Goal: Information Seeking & Learning: Learn about a topic

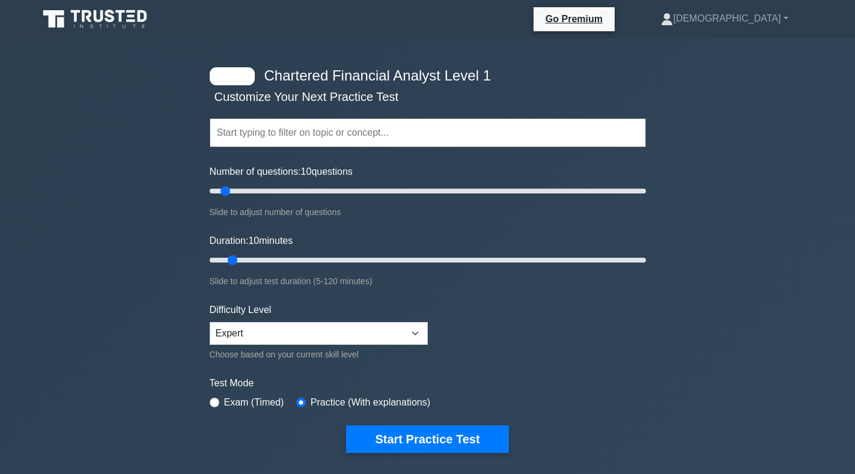
click at [278, 133] on input "text" at bounding box center [428, 132] width 436 height 29
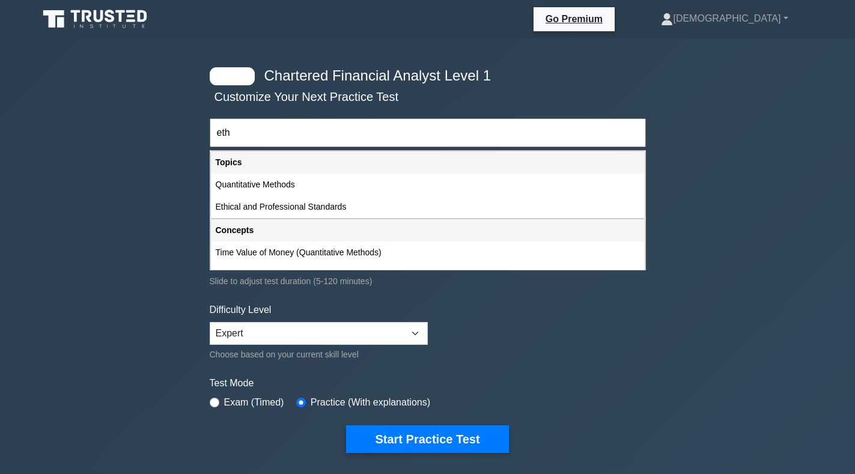
click at [344, 225] on div "Concepts" at bounding box center [428, 230] width 434 height 22
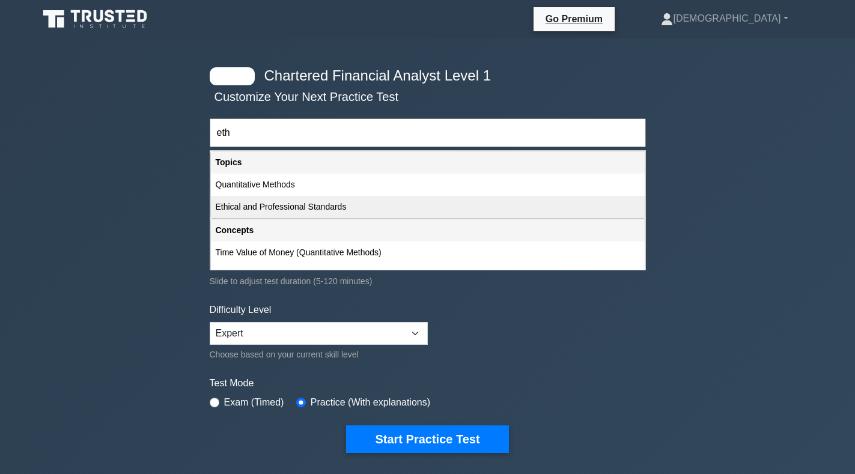
click at [337, 207] on div "Ethical and Professional Standards" at bounding box center [428, 207] width 434 height 22
type input "Ethical and Professional Standards"
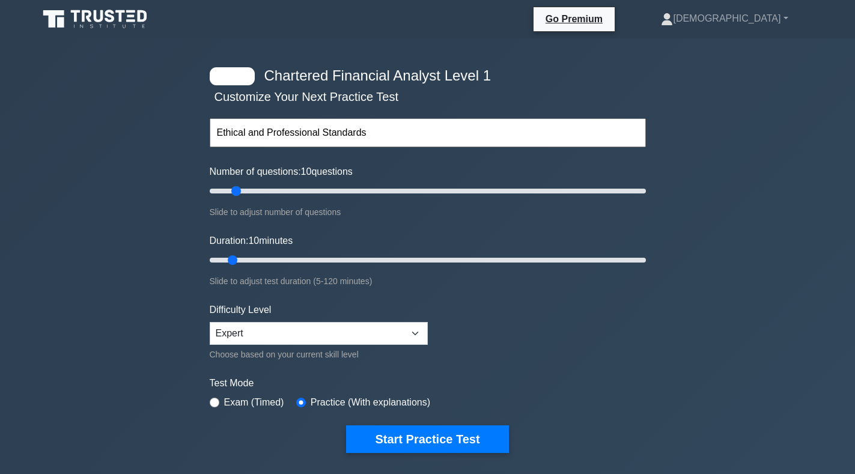
drag, startPoint x: 222, startPoint y: 193, endPoint x: 239, endPoint y: 197, distance: 17.3
type input "15"
click at [237, 196] on input "Number of questions: 10 questions" at bounding box center [428, 191] width 436 height 14
drag, startPoint x: 233, startPoint y: 192, endPoint x: 269, endPoint y: 190, distance: 35.5
type input "30"
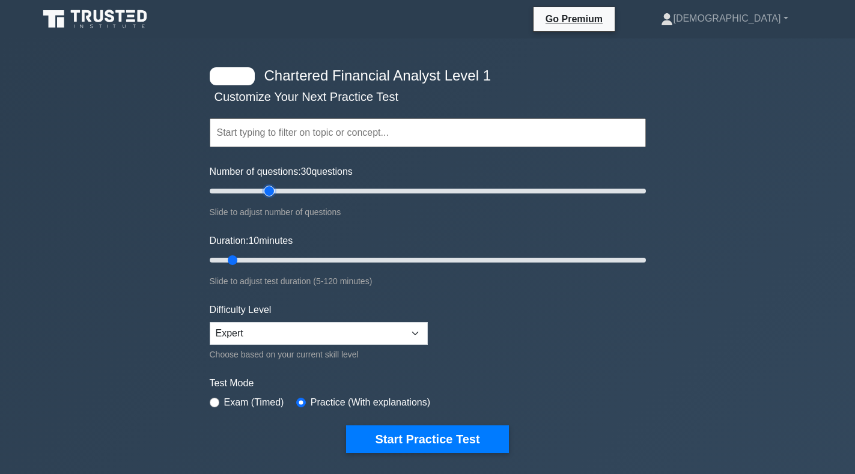
click at [269, 190] on input "Number of questions: 30 questions" at bounding box center [428, 191] width 436 height 14
drag, startPoint x: 242, startPoint y: 262, endPoint x: 299, endPoint y: 263, distance: 56.5
type input "30"
click at [299, 263] on input "Duration: 30 minutes" at bounding box center [428, 260] width 436 height 14
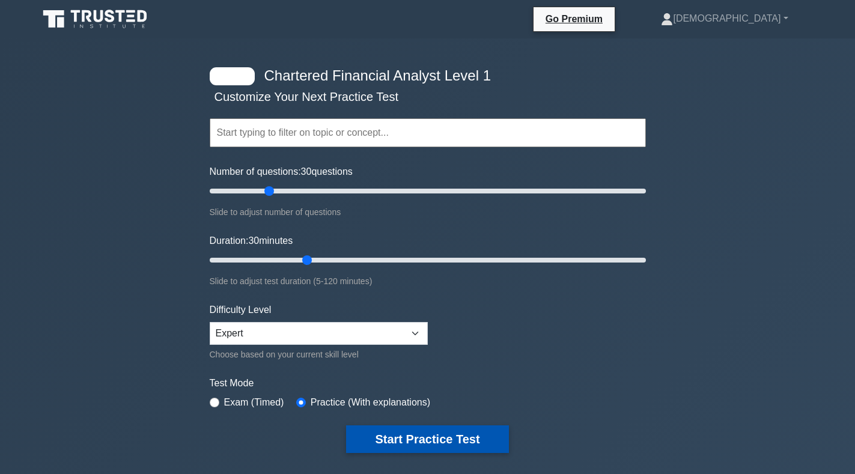
click at [464, 437] on button "Start Practice Test" at bounding box center [427, 439] width 162 height 28
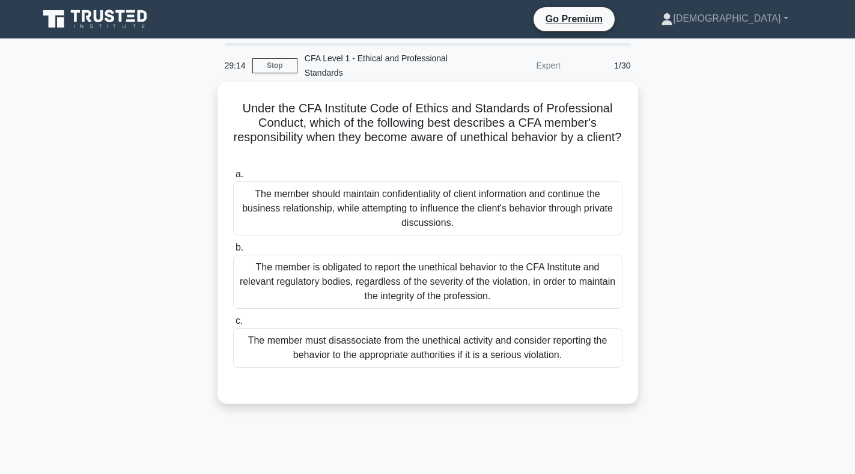
click at [373, 289] on div "The member is obligated to report the unethical behavior to the CFA Institute a…" at bounding box center [427, 282] width 389 height 54
click at [233, 252] on input "b. The member is obligated to report the unethical behavior to the CFA Institut…" at bounding box center [233, 248] width 0 height 8
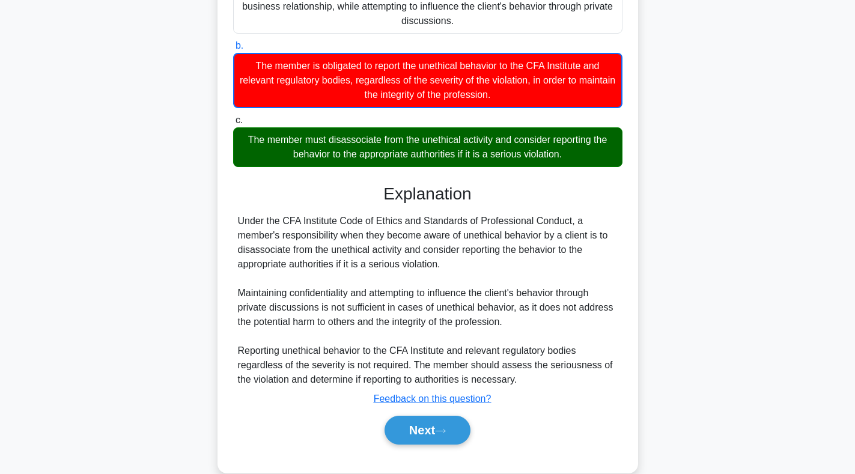
scroll to position [224, 0]
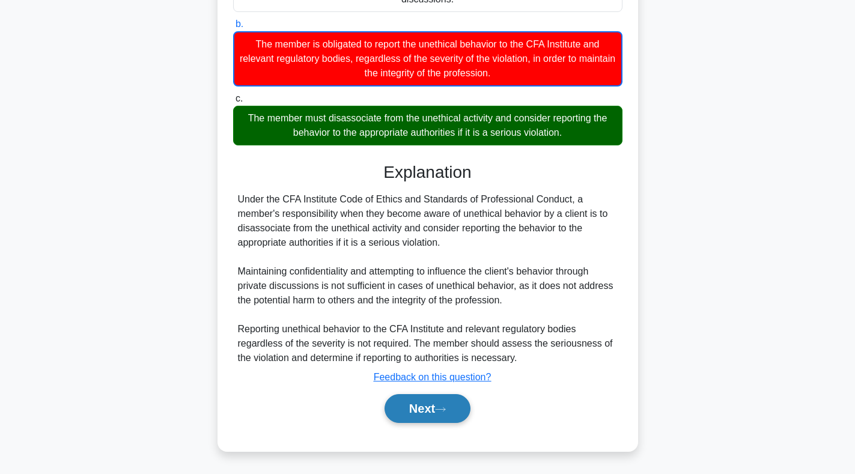
click at [389, 407] on button "Next" at bounding box center [428, 408] width 86 height 29
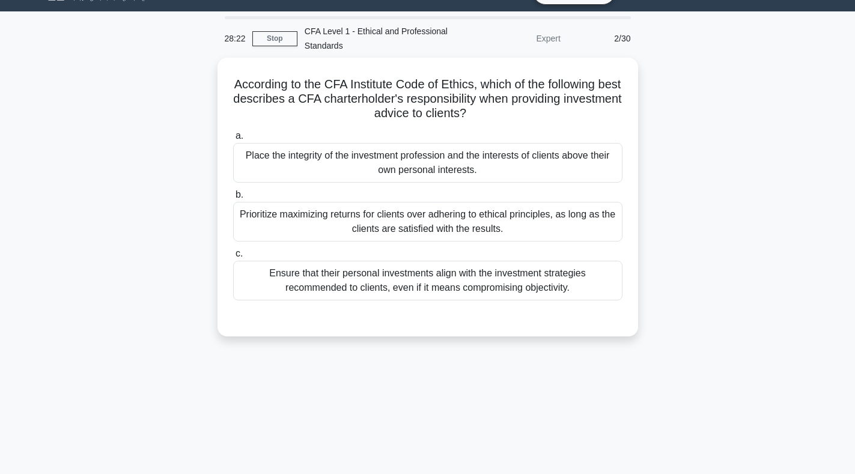
scroll to position [0, 0]
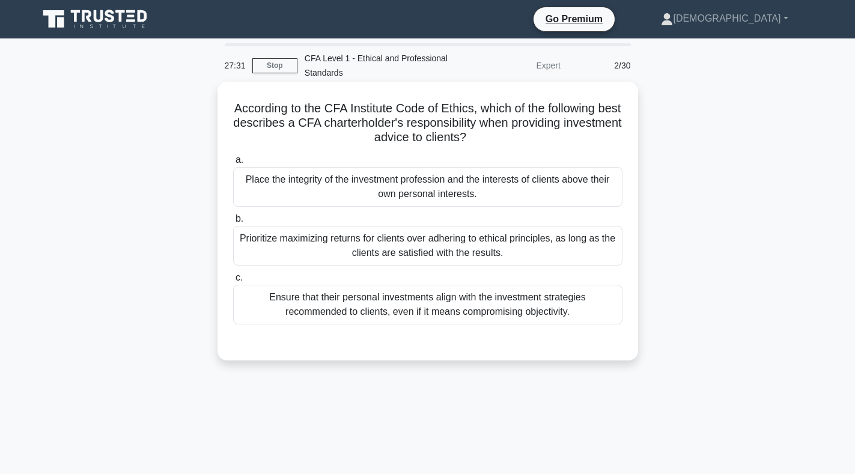
click at [312, 186] on div "Place the integrity of the investment profession and the interests of clients a…" at bounding box center [427, 187] width 389 height 40
click at [233, 164] on input "a. Place the integrity of the investment profession and the interests of client…" at bounding box center [233, 160] width 0 height 8
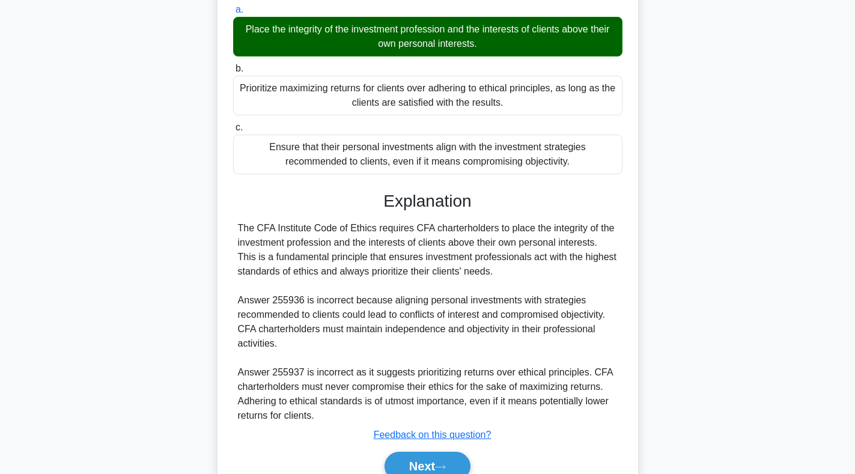
scroll to position [180, 0]
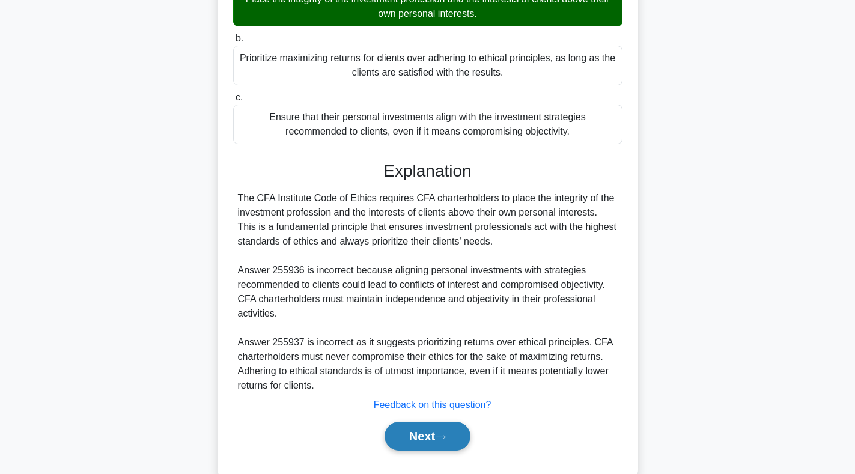
click at [421, 441] on button "Next" at bounding box center [428, 436] width 86 height 29
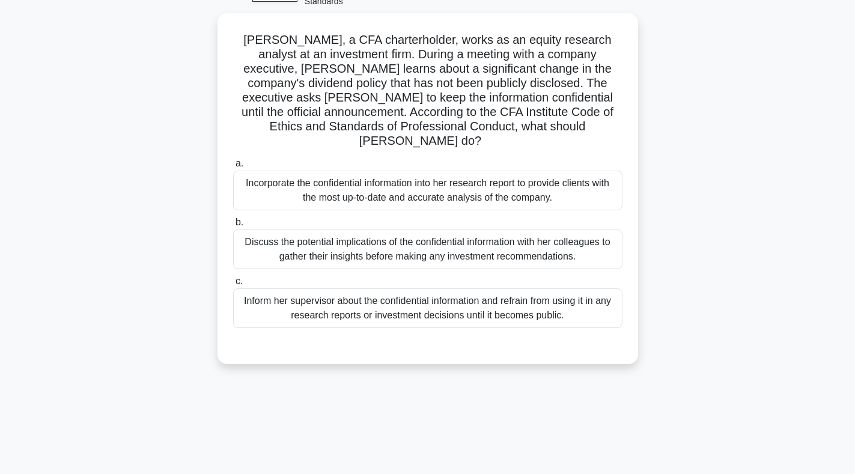
scroll to position [0, 0]
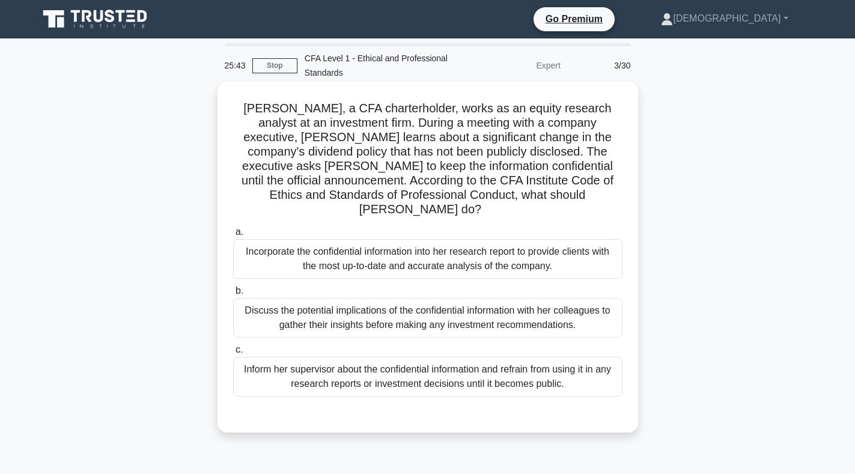
click at [291, 371] on div "Inform her supervisor about the confidential information and refrain from using…" at bounding box center [427, 377] width 389 height 40
click at [233, 354] on input "c. Inform her supervisor about the confidential information and refrain from us…" at bounding box center [233, 350] width 0 height 8
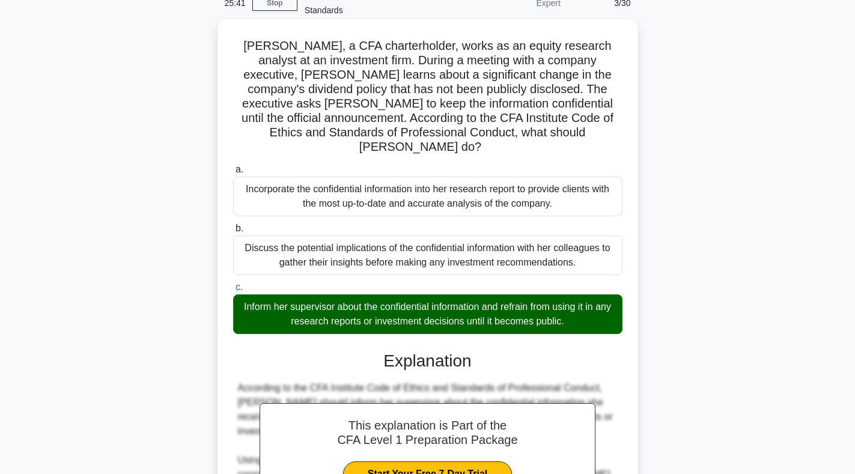
scroll to position [295, 0]
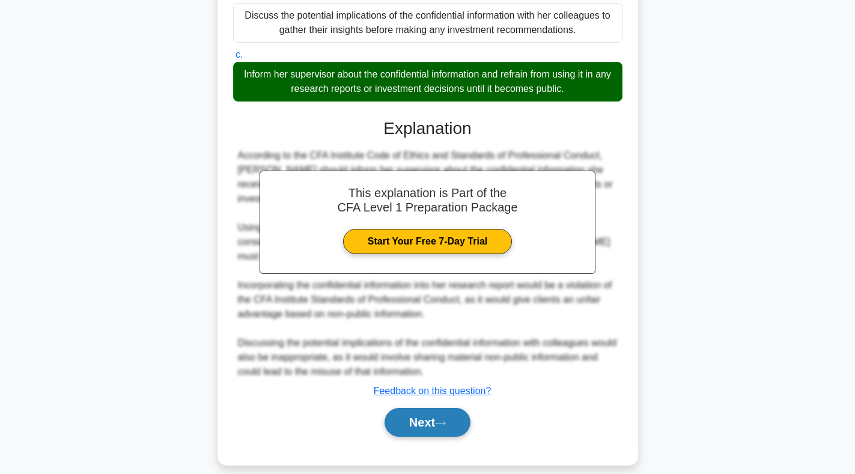
click at [385, 408] on button "Next" at bounding box center [428, 422] width 86 height 29
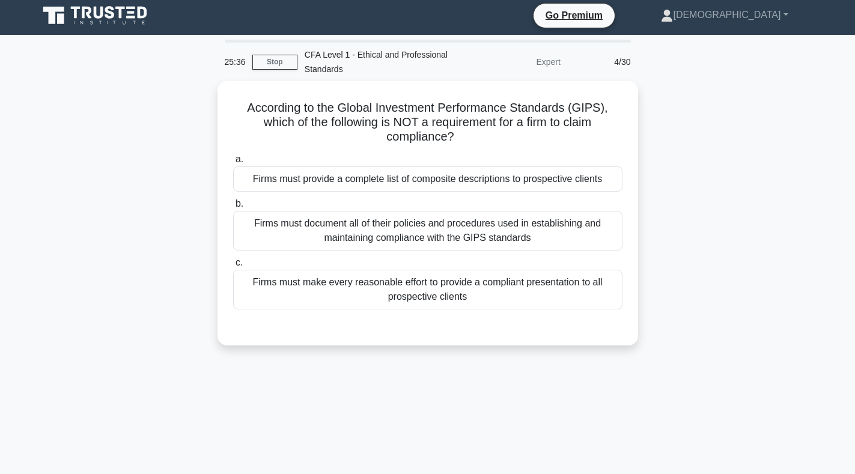
scroll to position [0, 0]
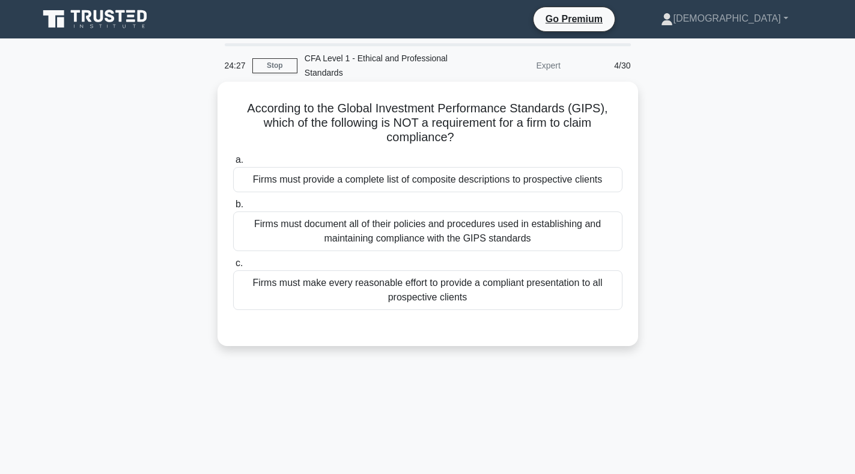
click at [278, 291] on div "Firms must make every reasonable effort to provide a compliant presentation to …" at bounding box center [427, 290] width 389 height 40
click at [233, 267] on input "c. Firms must make every reasonable effort to provide a compliant presentation …" at bounding box center [233, 264] width 0 height 8
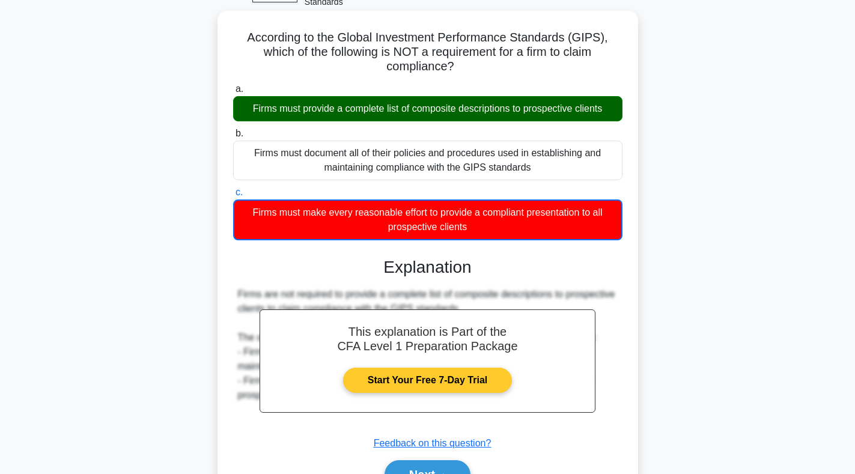
scroll to position [175, 0]
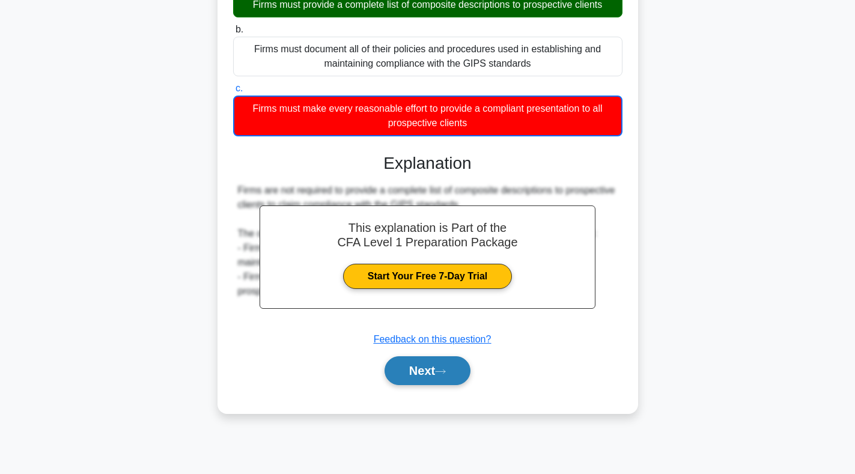
click at [421, 368] on button "Next" at bounding box center [428, 370] width 86 height 29
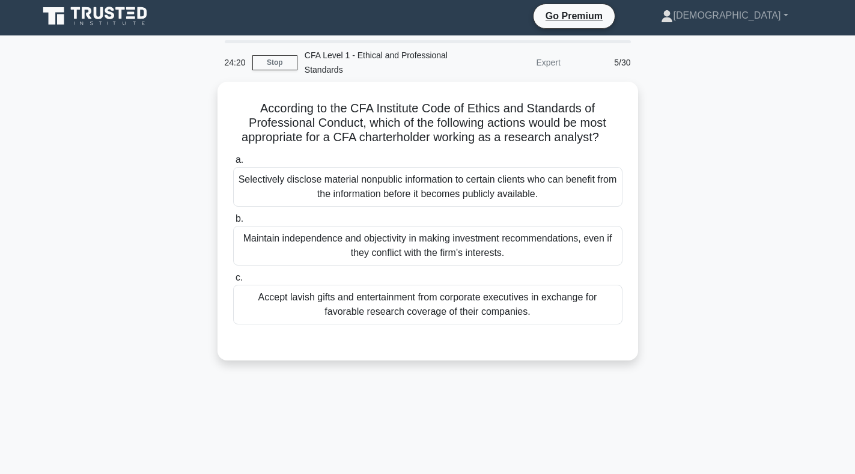
scroll to position [0, 0]
